Goal: Entertainment & Leisure: Consume media (video, audio)

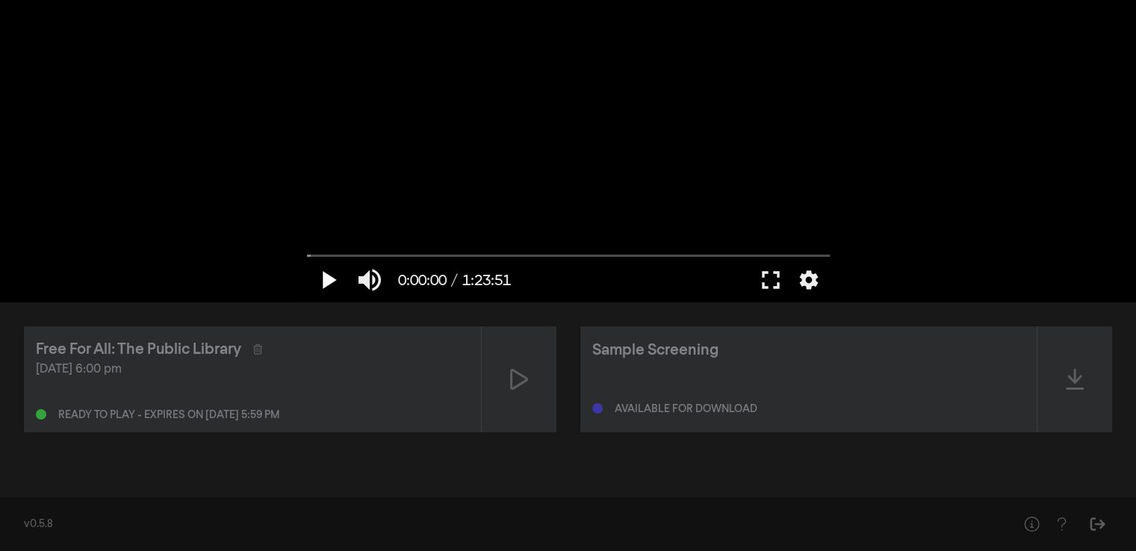
click at [324, 282] on button "play_arrow" at bounding box center [328, 280] width 42 height 45
click at [775, 283] on button "fullscreen" at bounding box center [771, 280] width 42 height 45
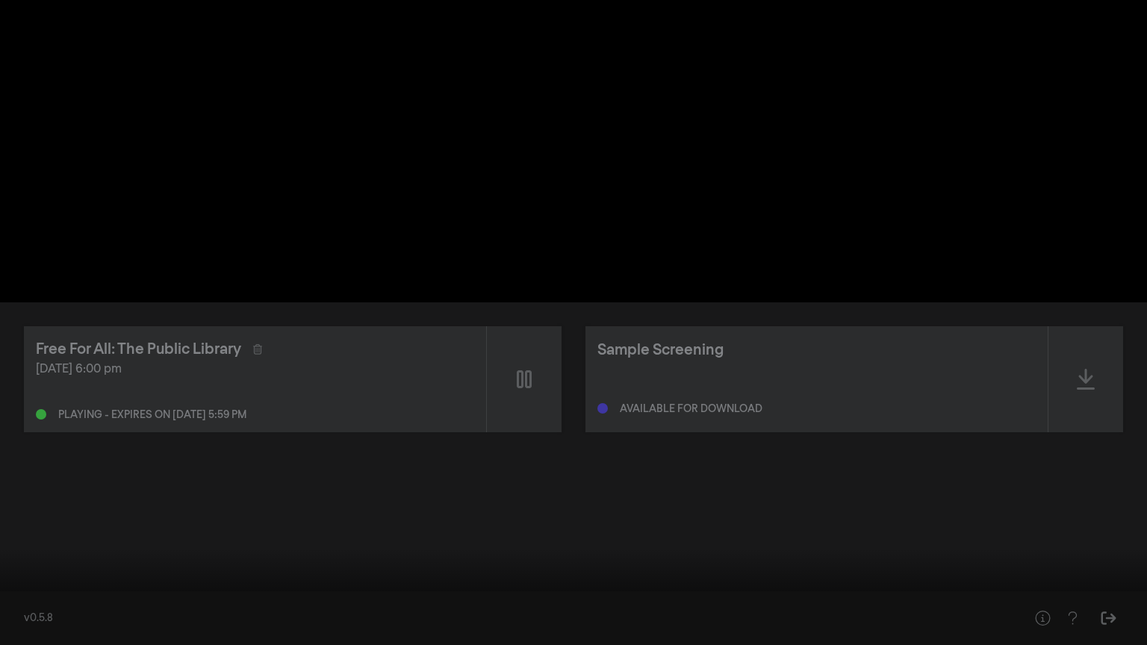
click at [538, 442] on div at bounding box center [573, 322] width 1147 height 645
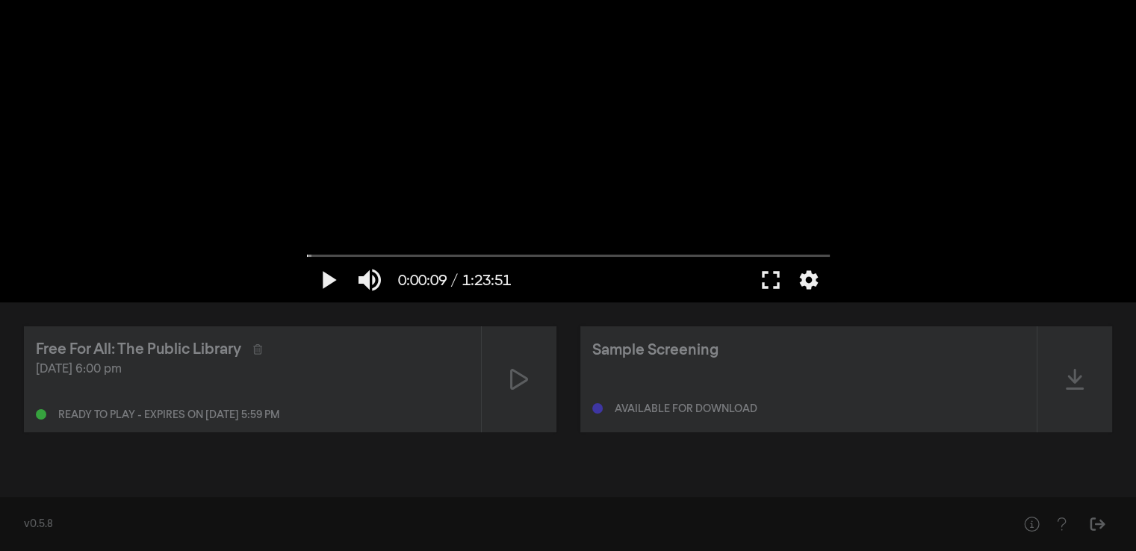
click at [933, 101] on div "play_arrow 0:00:09 / 1:23:51 volume_up fullscreen settings closed_caption Capti…" at bounding box center [568, 151] width 1136 height 302
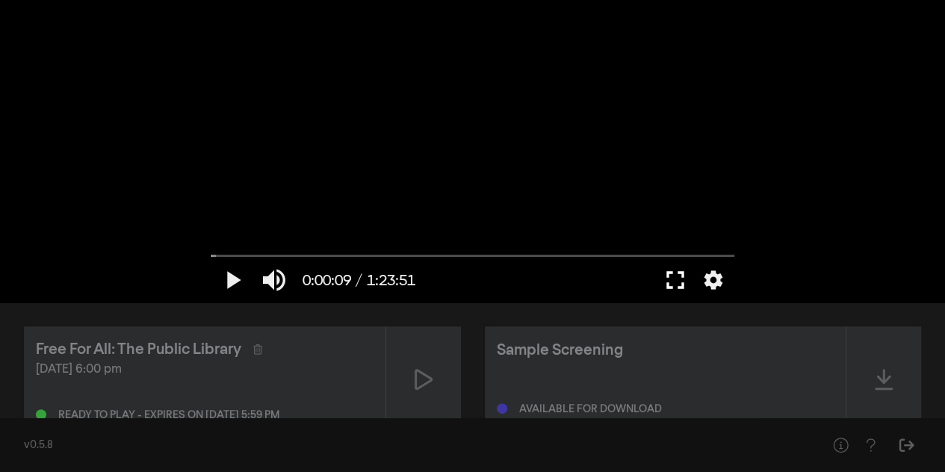
click at [678, 286] on button "fullscreen" at bounding box center [675, 280] width 42 height 45
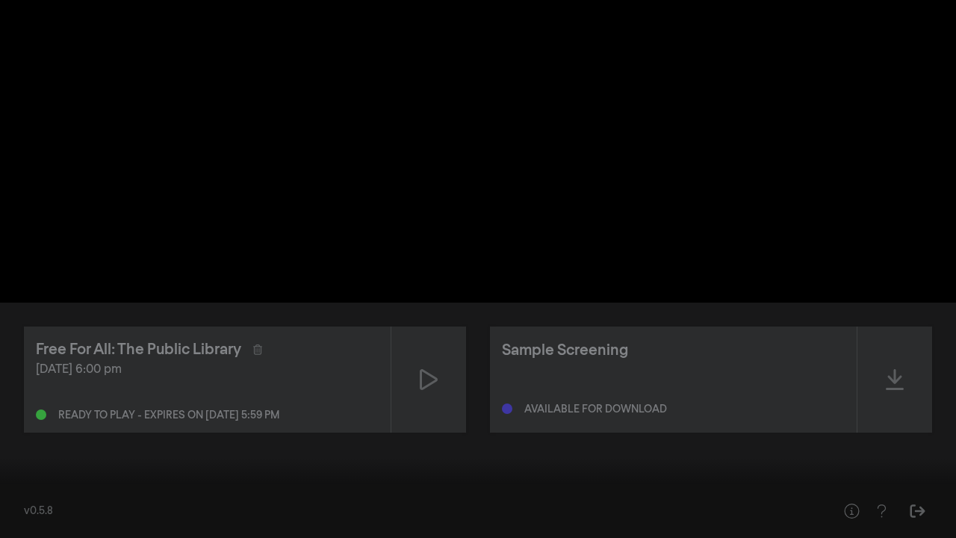
drag, startPoint x: 13, startPoint y: 490, endPoint x: -36, endPoint y: 462, distance: 56.2
click at [7, 486] on input "Seek" at bounding box center [477, 490] width 941 height 9
click at [217, 343] on div at bounding box center [478, 269] width 956 height 538
drag, startPoint x: 218, startPoint y: 342, endPoint x: 193, endPoint y: 339, distance: 25.6
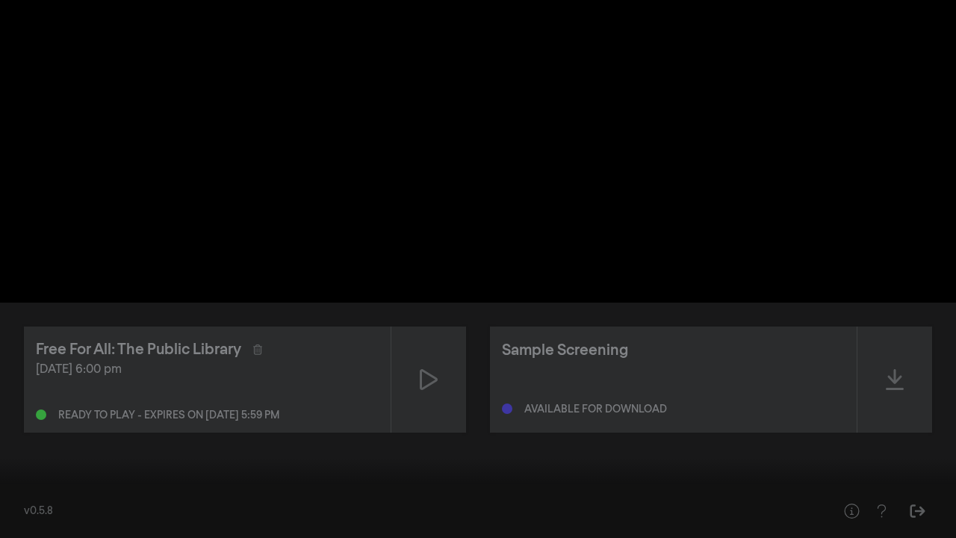
click at [193, 339] on div at bounding box center [478, 269] width 956 height 538
click at [99, 453] on div at bounding box center [478, 269] width 956 height 538
click at [88, 158] on div at bounding box center [478, 269] width 956 height 538
click at [89, 158] on div at bounding box center [478, 269] width 956 height 538
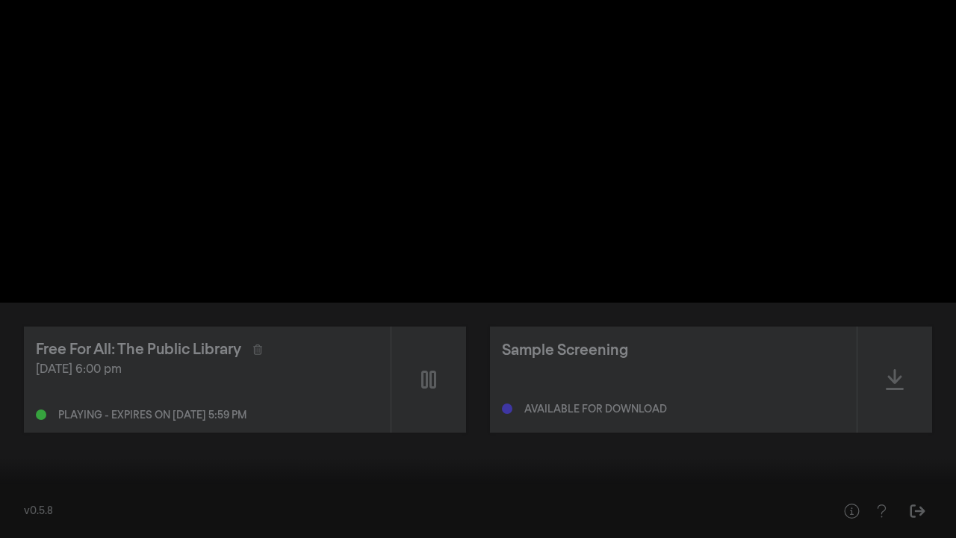
click at [109, 159] on div at bounding box center [478, 269] width 956 height 538
click at [118, 164] on div at bounding box center [478, 269] width 956 height 538
click at [400, 193] on div at bounding box center [478, 269] width 956 height 538
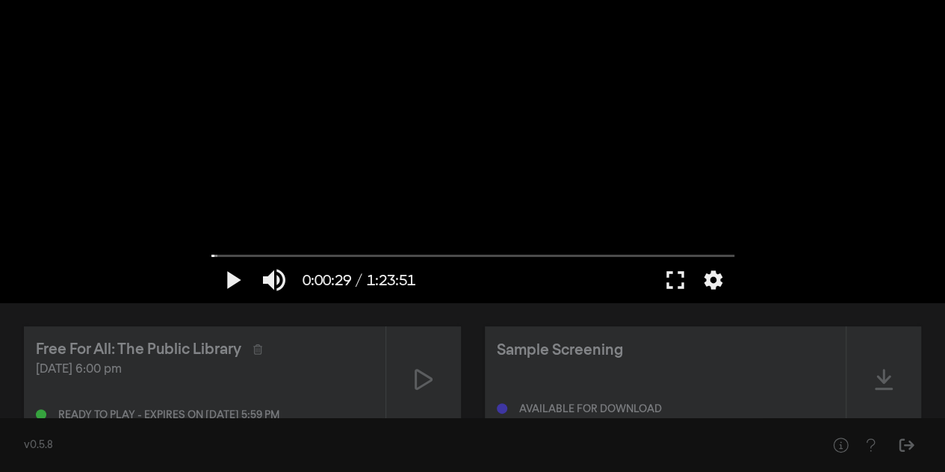
click at [644, 202] on div at bounding box center [473, 151] width 538 height 302
click at [427, 104] on div at bounding box center [473, 151] width 538 height 302
click at [421, 103] on div at bounding box center [473, 151] width 538 height 302
click at [421, 102] on div at bounding box center [473, 151] width 538 height 302
click at [621, 56] on div at bounding box center [473, 151] width 538 height 302
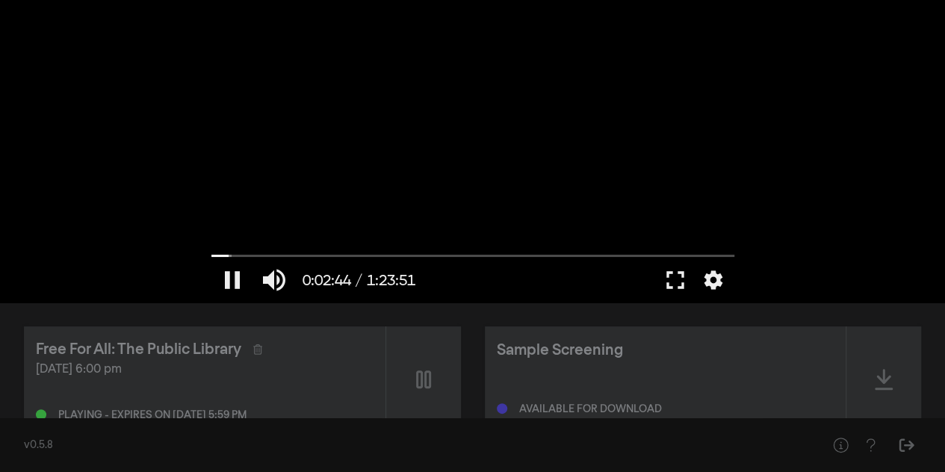
click at [609, 93] on div at bounding box center [473, 151] width 538 height 302
click at [303, 118] on div at bounding box center [473, 151] width 538 height 302
drag, startPoint x: 223, startPoint y: 256, endPoint x: 190, endPoint y: 258, distance: 32.1
click at [211, 258] on input "Seek" at bounding box center [472, 255] width 523 height 9
click at [385, 116] on div at bounding box center [473, 151] width 538 height 302
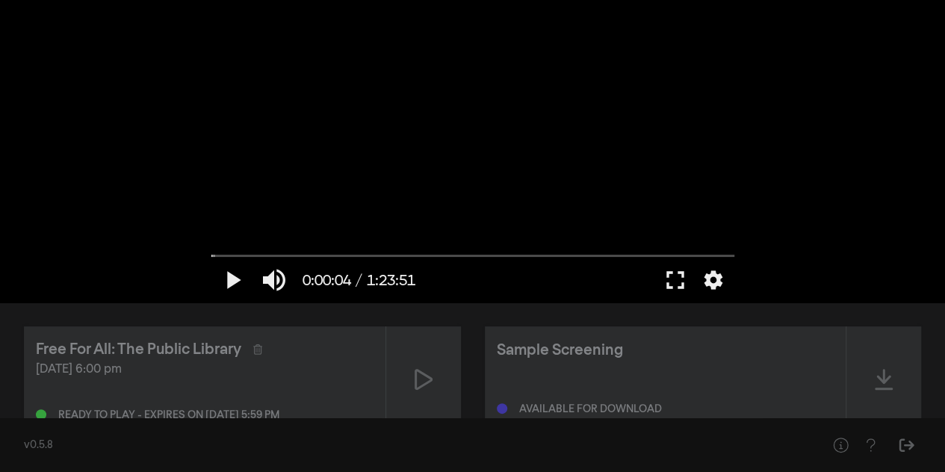
click at [385, 116] on div at bounding box center [473, 151] width 538 height 302
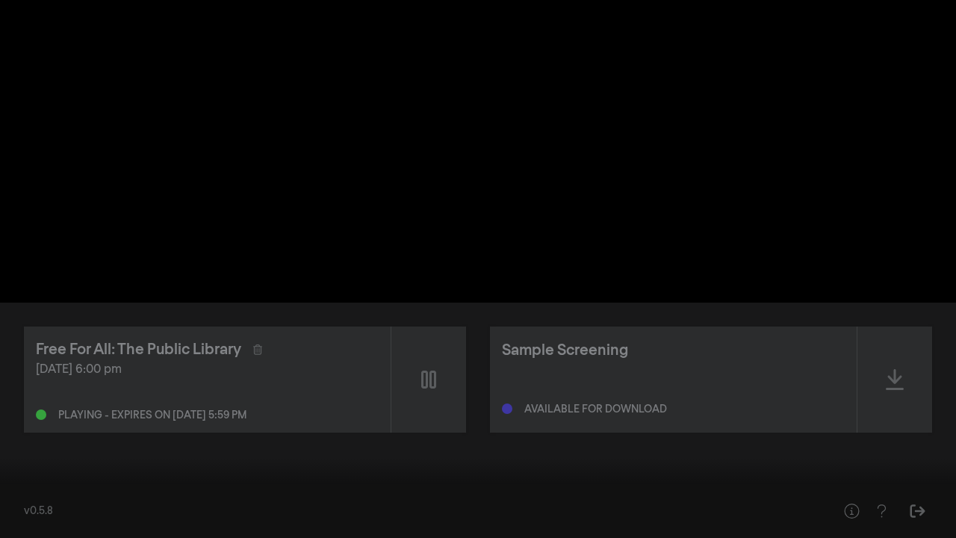
click at [31, 510] on button "pause" at bounding box center [28, 515] width 42 height 45
type input "12.47688"
click at [7, 493] on button "play_arrow" at bounding box center [28, 515] width 42 height 45
click at [572, 166] on div at bounding box center [478, 269] width 956 height 538
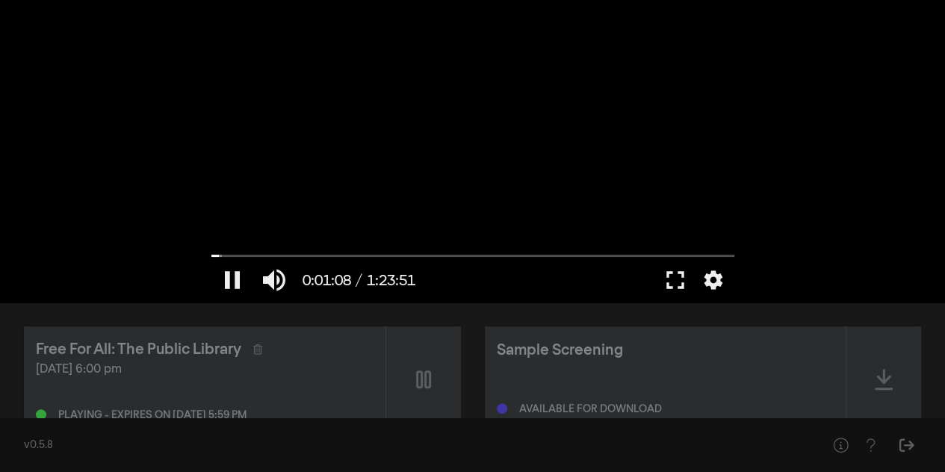
click at [584, 86] on div at bounding box center [473, 151] width 538 height 302
click at [583, 86] on div at bounding box center [473, 151] width 538 height 302
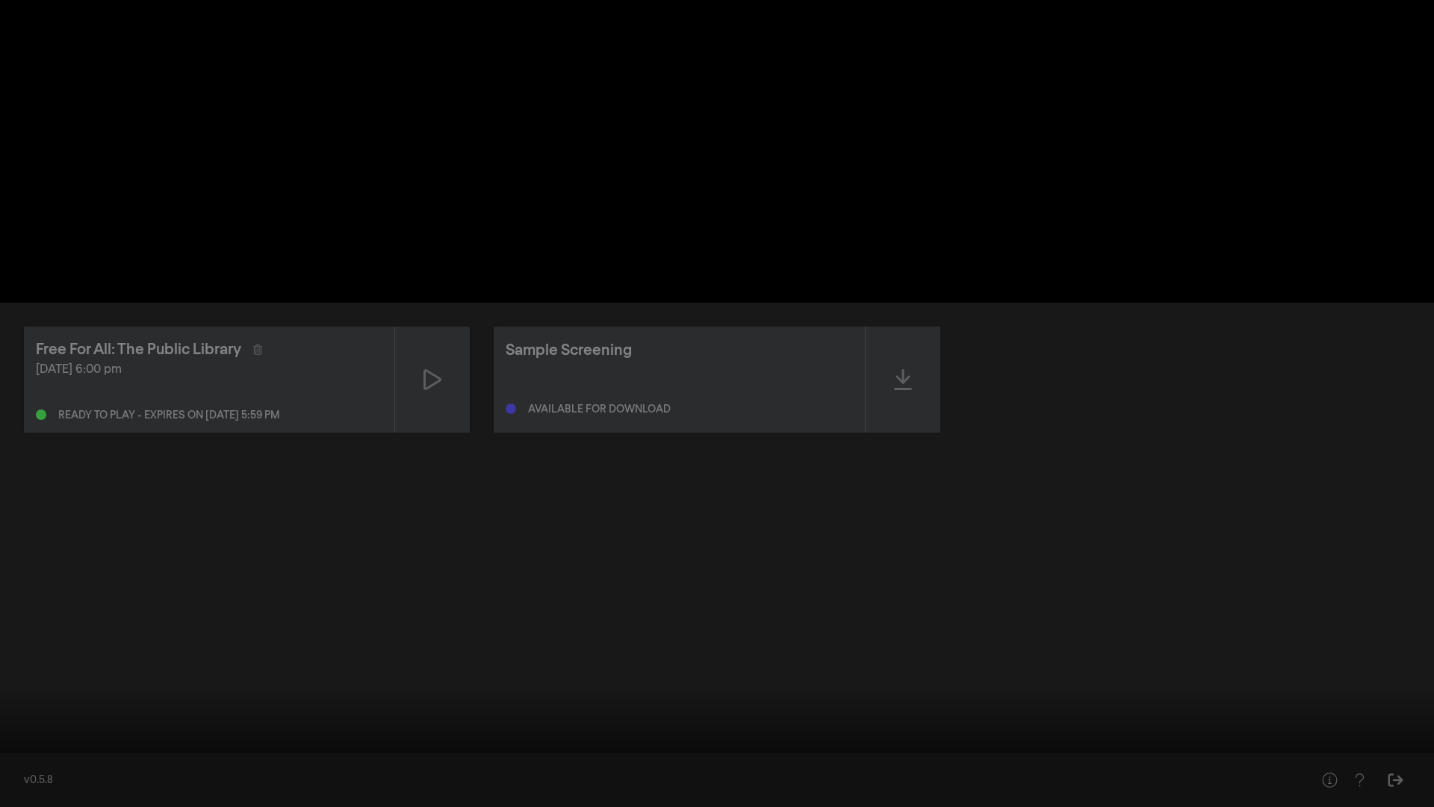
drag, startPoint x: 23, startPoint y: 762, endPoint x: -19, endPoint y: 770, distance: 43.2
click at [7, 550] on input "Seek" at bounding box center [716, 759] width 1419 height 9
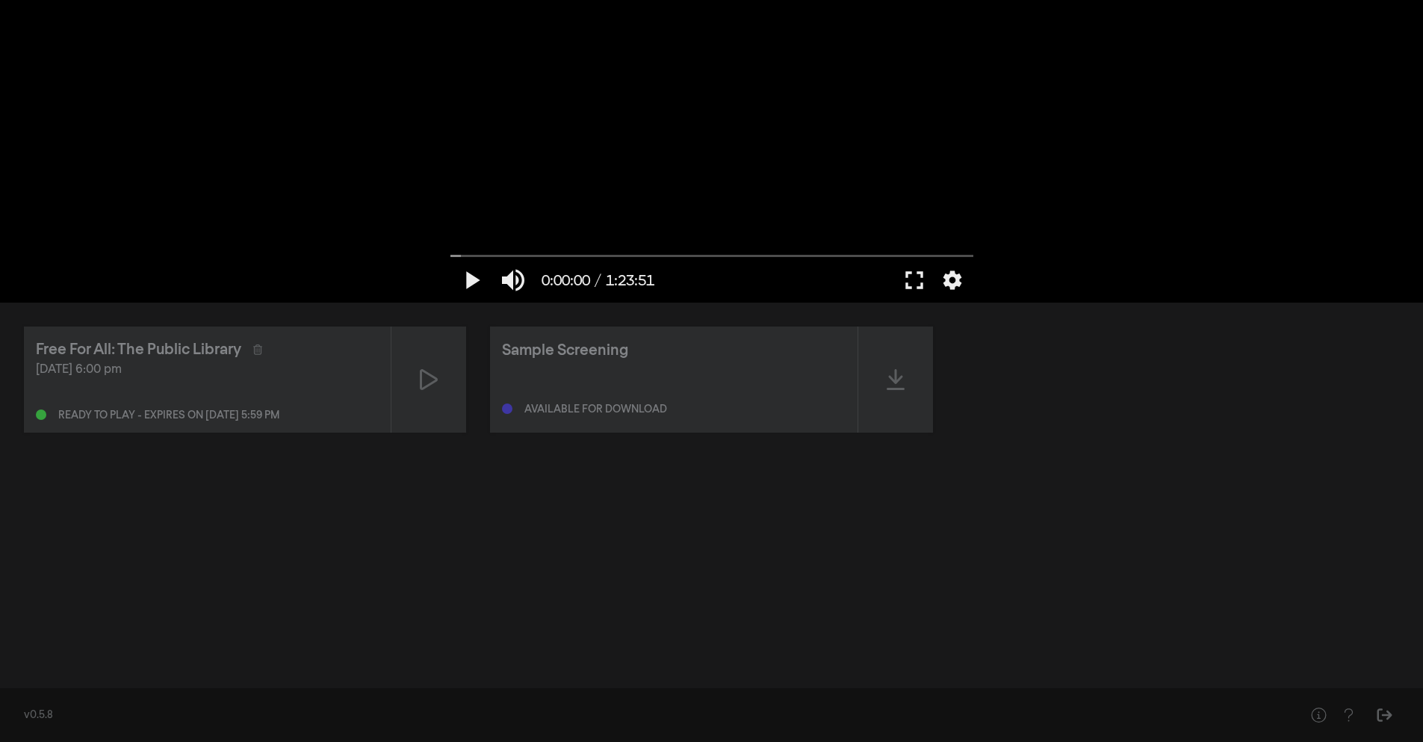
click at [503, 167] on div at bounding box center [712, 151] width 538 height 302
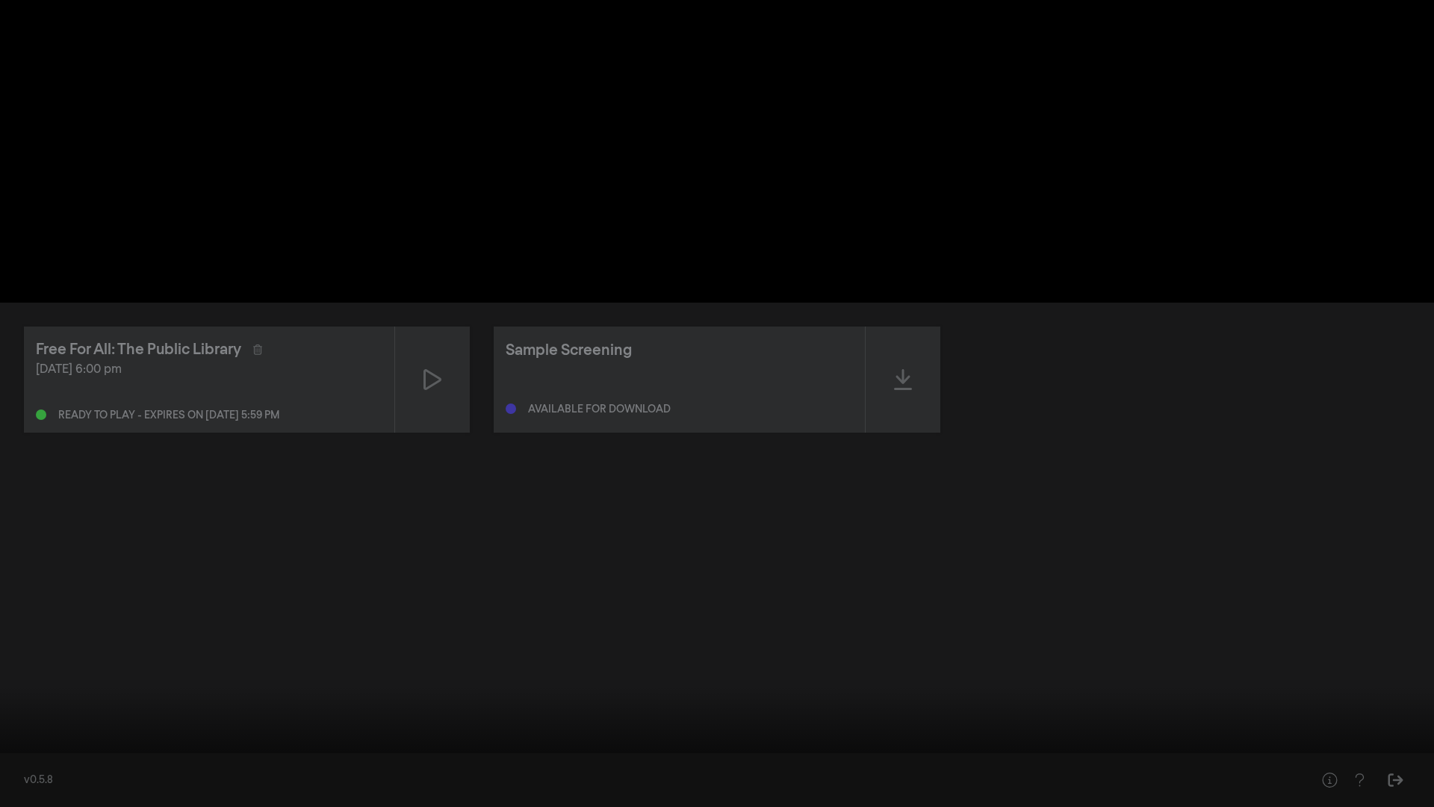
click at [384, 550] on input "Seek" at bounding box center [716, 759] width 1419 height 9
drag, startPoint x: 382, startPoint y: 760, endPoint x: -44, endPoint y: 775, distance: 426.7
type input "0"
click at [7, 550] on input "Seek" at bounding box center [716, 759] width 1419 height 9
click at [24, 550] on button "play_arrow" at bounding box center [28, 784] width 42 height 45
